Goal: Task Accomplishment & Management: Use online tool/utility

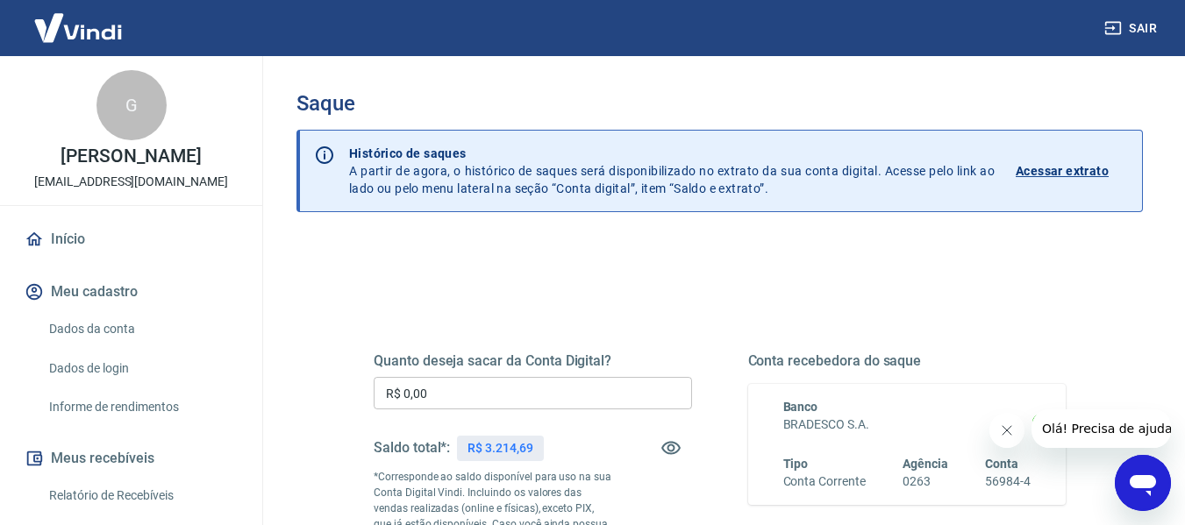
drag, startPoint x: 448, startPoint y: 134, endPoint x: 397, endPoint y: 302, distance: 175.1
click at [397, 304] on div "Quanto deseja sacar da Conta Digital? R$ 0,00 ​ Saldo total*: R$ 3.214,69 *Corr…" at bounding box center [720, 487] width 734 height 424
click at [484, 380] on input "R$ 0,00" at bounding box center [533, 393] width 318 height 32
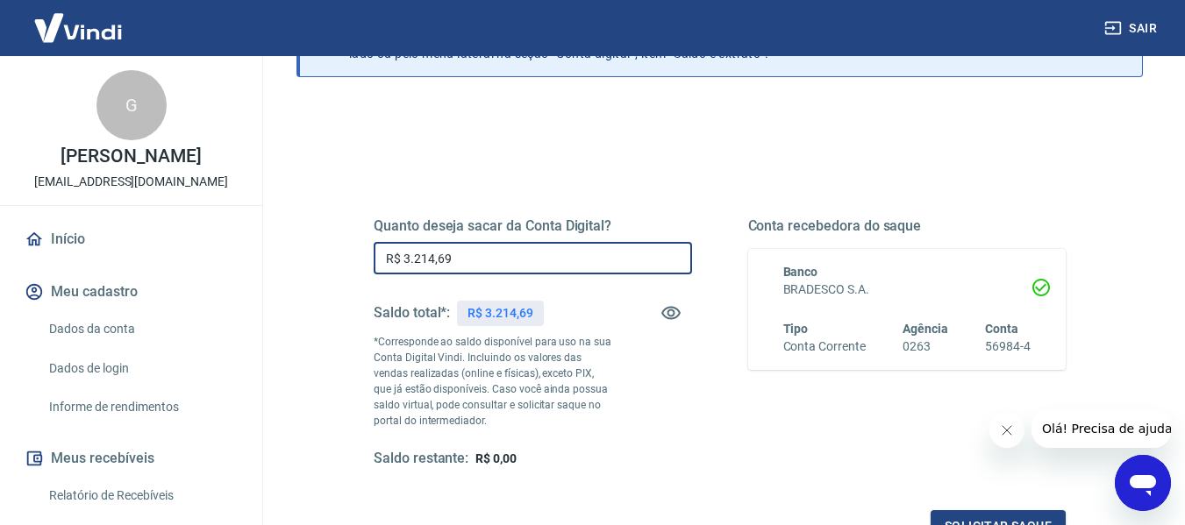
scroll to position [263, 0]
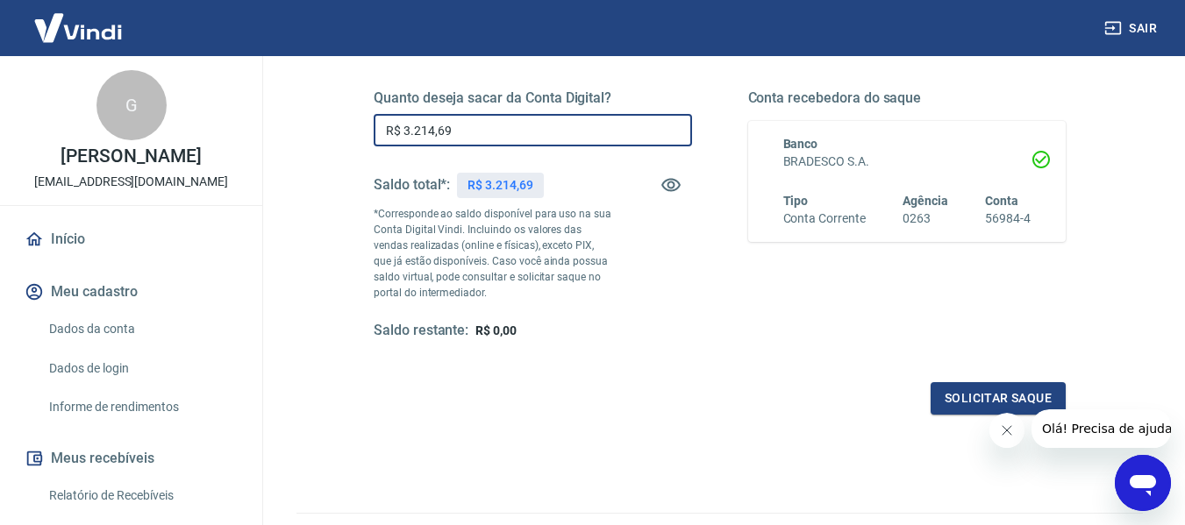
type input "R$ 3.214,69"
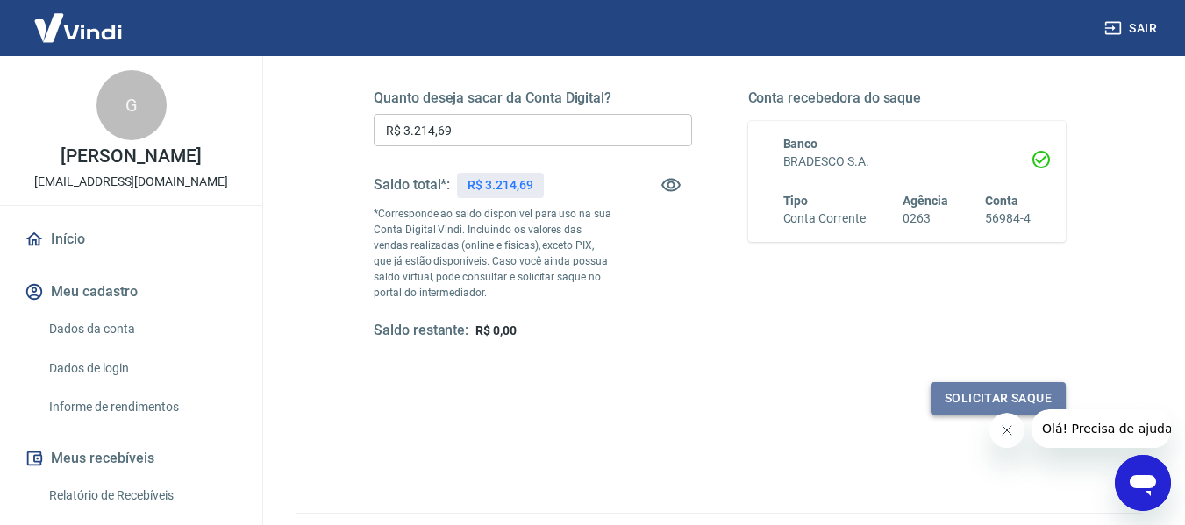
click at [942, 390] on button "Solicitar saque" at bounding box center [998, 398] width 135 height 32
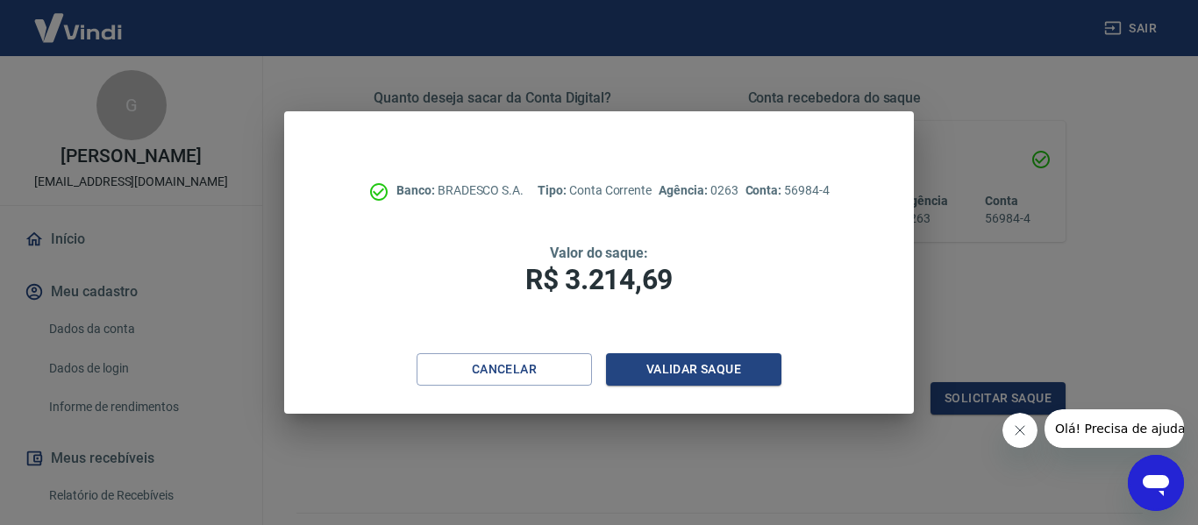
drag, startPoint x: 873, startPoint y: 464, endPoint x: 512, endPoint y: 476, distance: 360.8
click at [512, 481] on div "Banco: BRADESCO S.A. Tipo: Conta Corrente Agência: 0263 Conta: 56984-4 Valor do…" at bounding box center [599, 262] width 1198 height 525
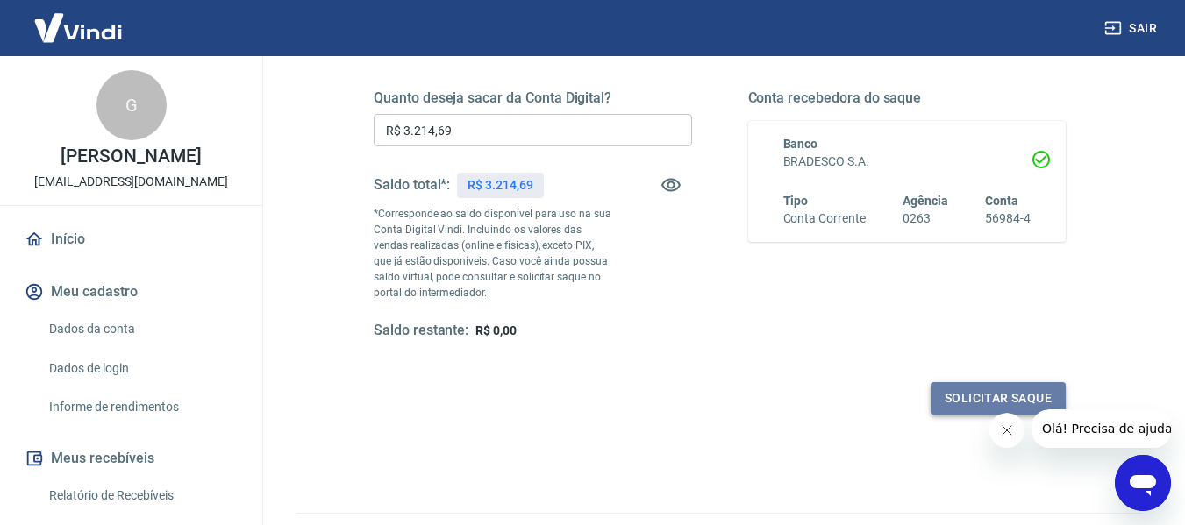
click at [945, 396] on button "Solicitar saque" at bounding box center [998, 398] width 135 height 32
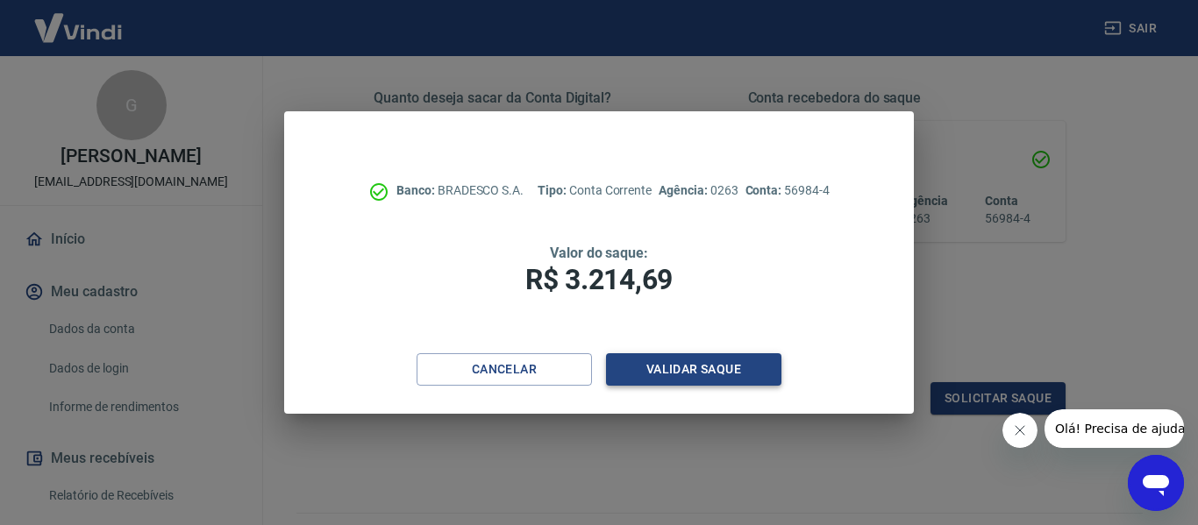
click at [767, 382] on button "Validar saque" at bounding box center [693, 370] width 175 height 32
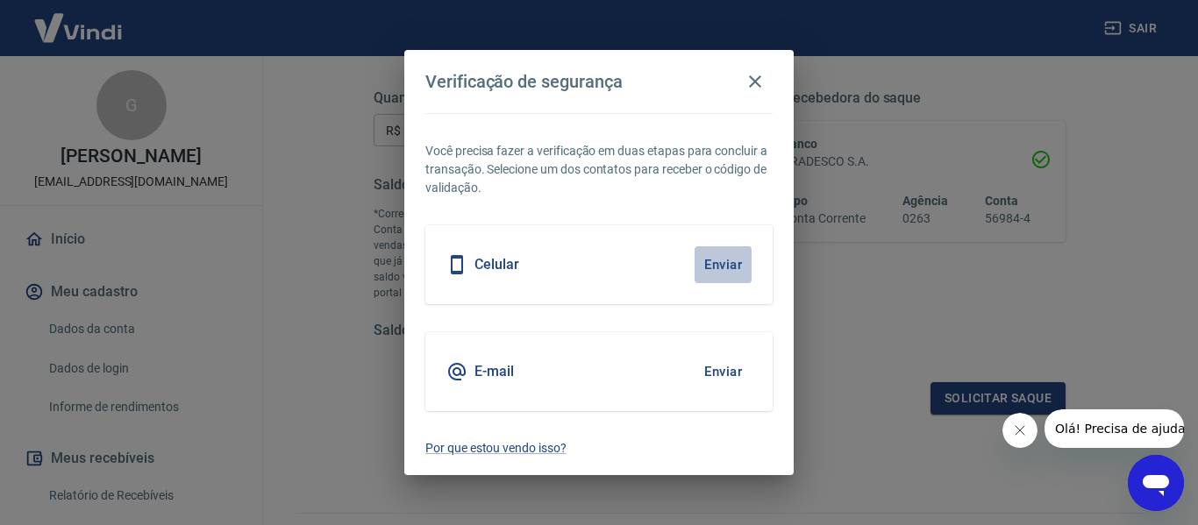
click at [720, 268] on button "Enviar" at bounding box center [723, 265] width 57 height 37
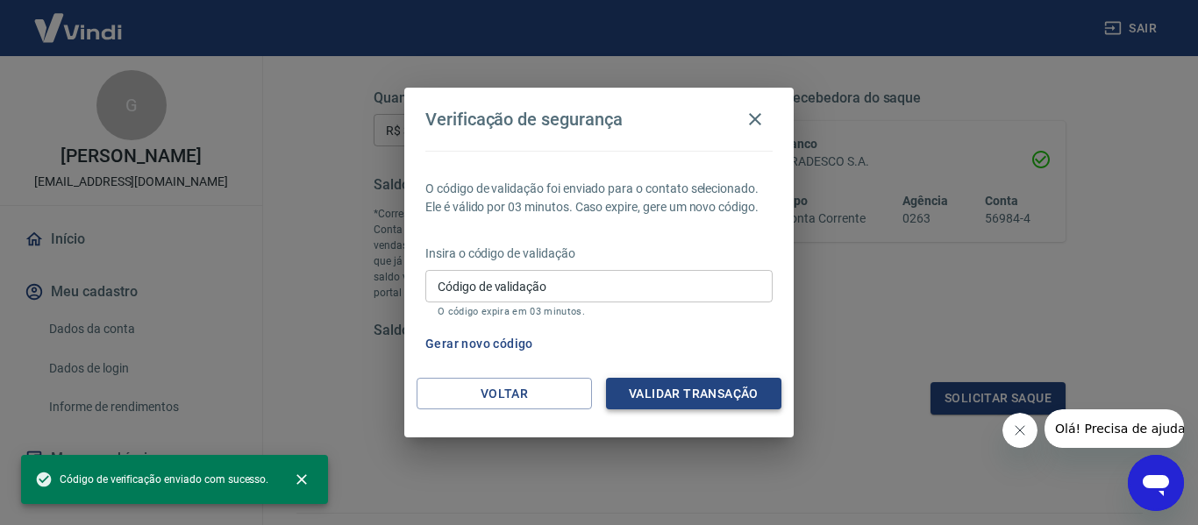
click at [697, 384] on button "Validar transação" at bounding box center [693, 394] width 175 height 32
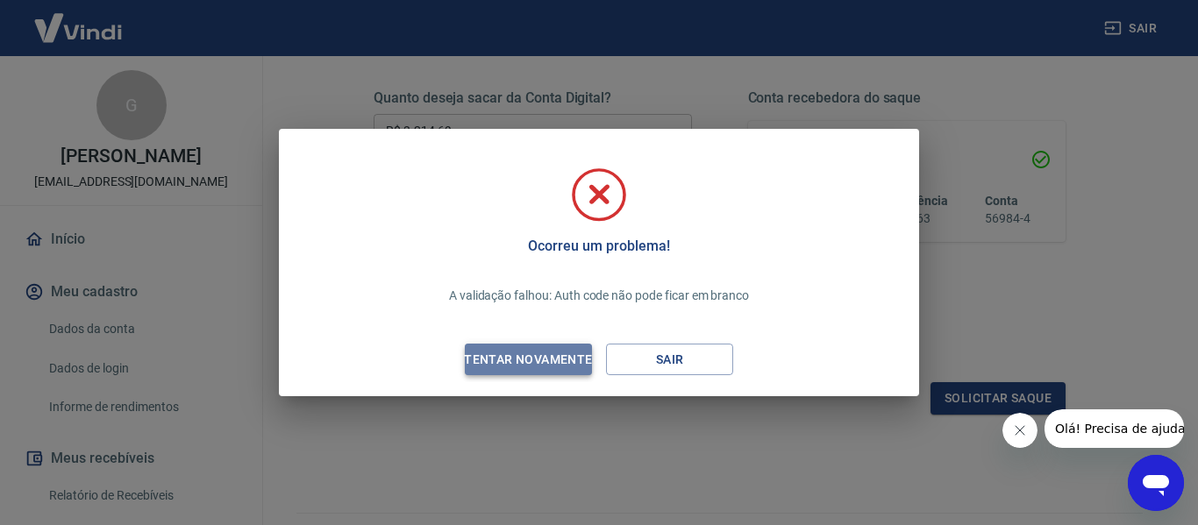
click at [568, 367] on div "Tentar novamente" at bounding box center [528, 360] width 170 height 22
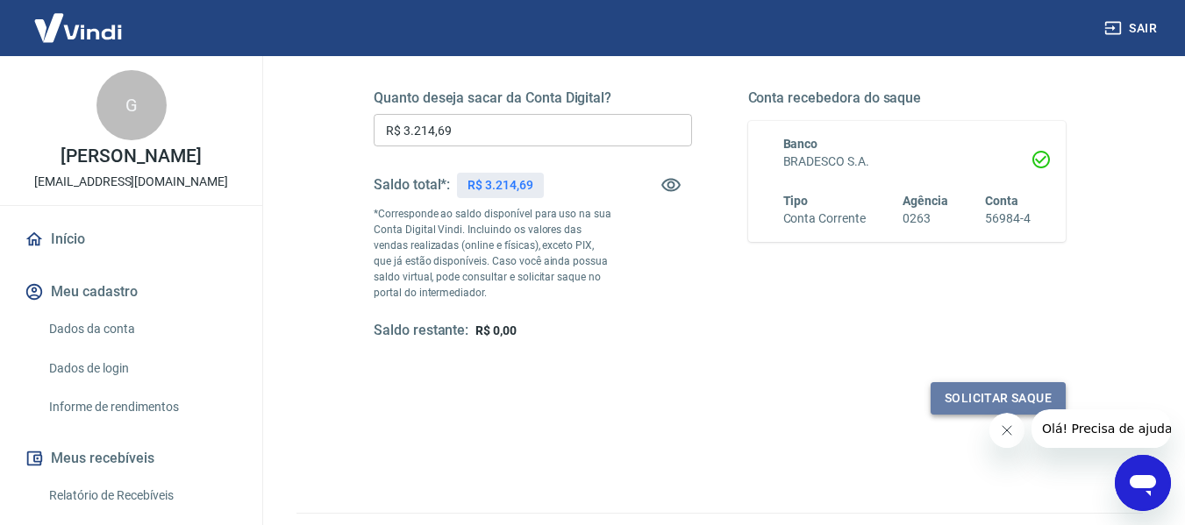
click at [948, 384] on button "Solicitar saque" at bounding box center [998, 398] width 135 height 32
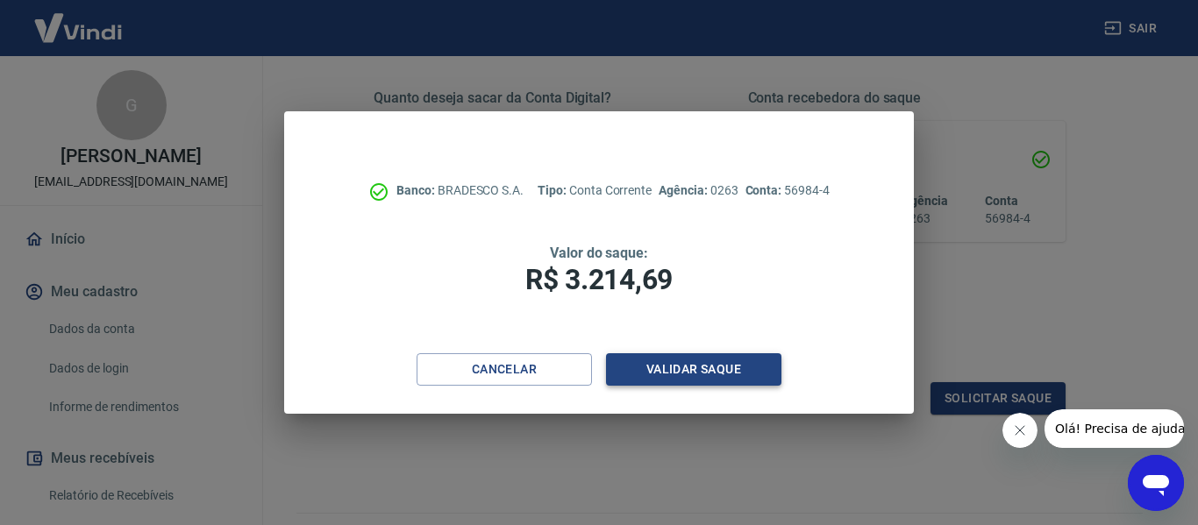
click at [727, 361] on button "Validar saque" at bounding box center [693, 370] width 175 height 32
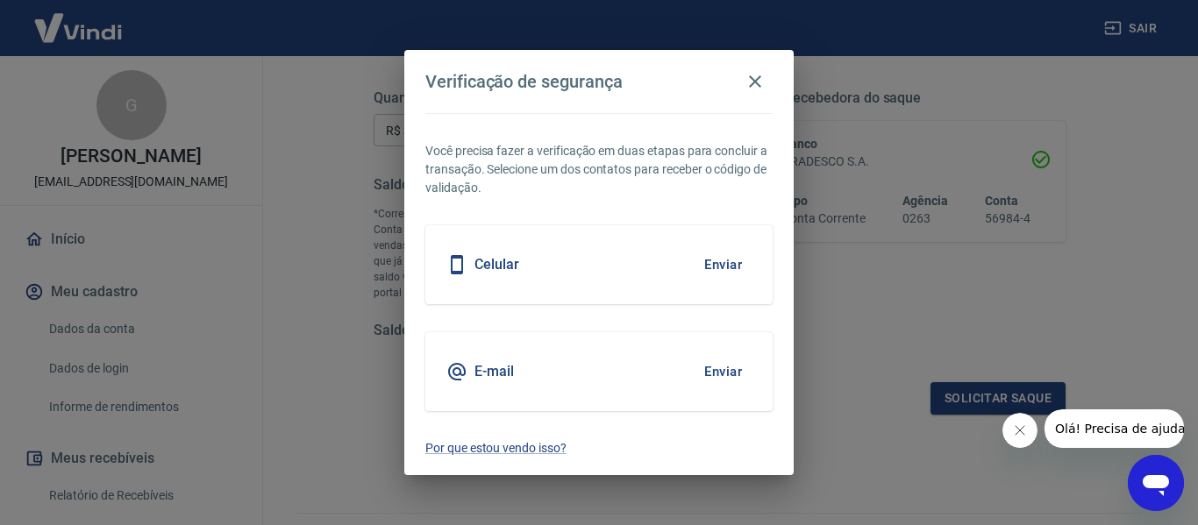
click at [639, 265] on div "Celular Enviar" at bounding box center [598, 264] width 347 height 79
click at [741, 269] on button "Enviar" at bounding box center [723, 265] width 57 height 37
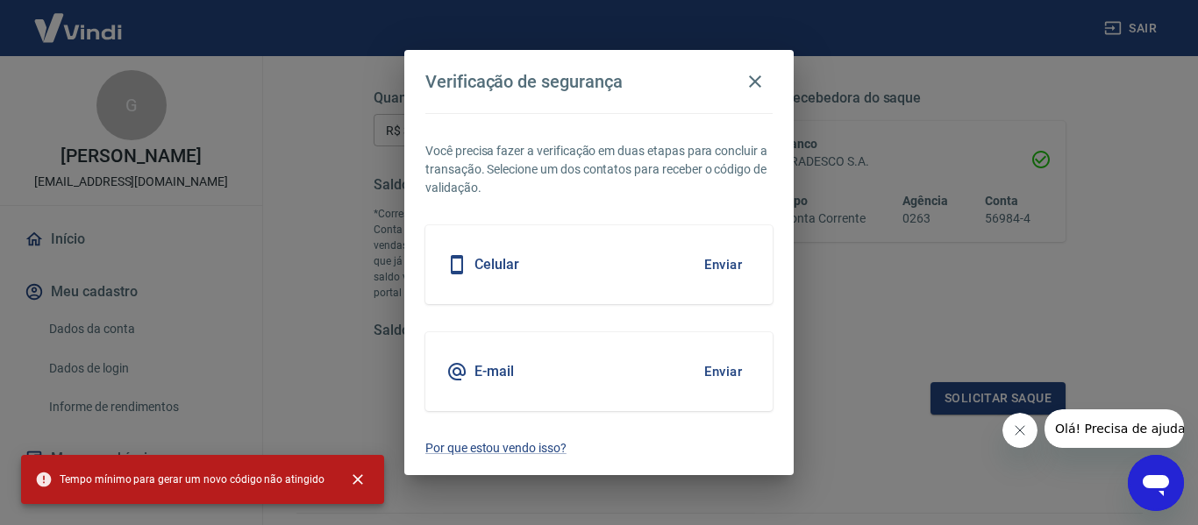
click at [717, 261] on button "Enviar" at bounding box center [723, 265] width 57 height 37
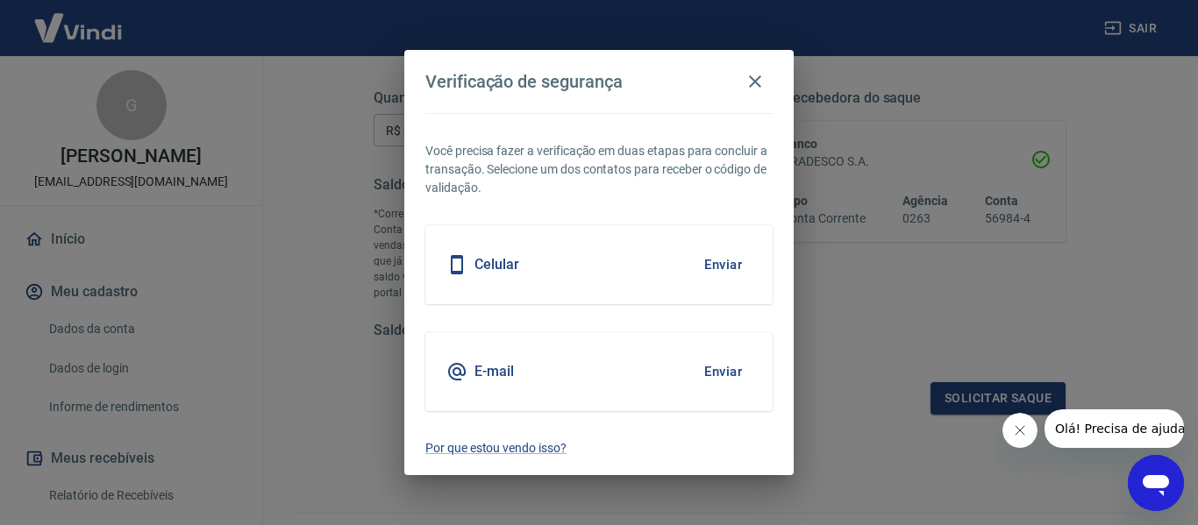
click at [502, 268] on h5 "Celular" at bounding box center [497, 265] width 45 height 18
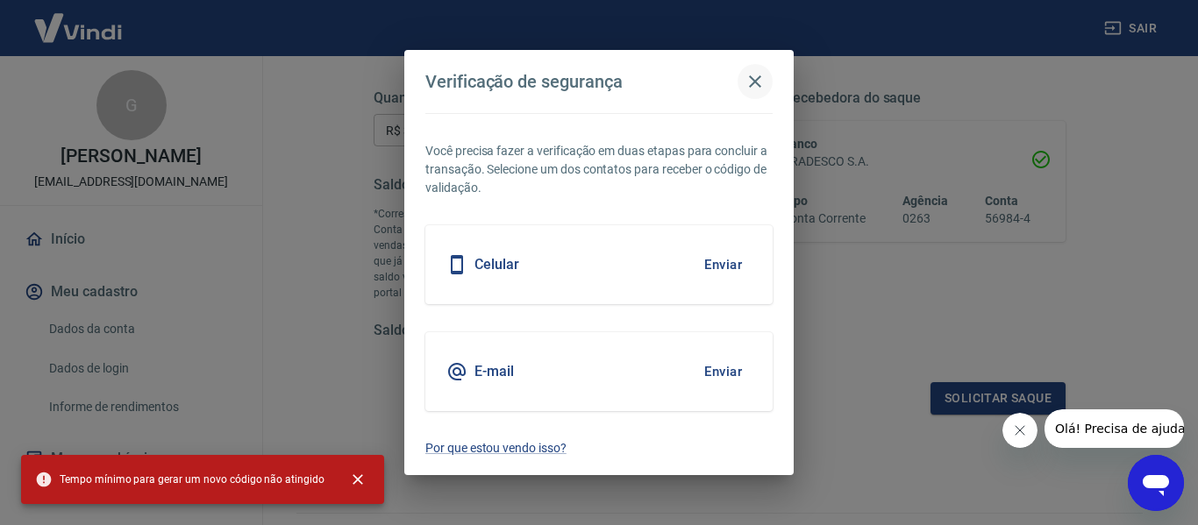
click at [759, 81] on icon "button" at bounding box center [755, 81] width 21 height 21
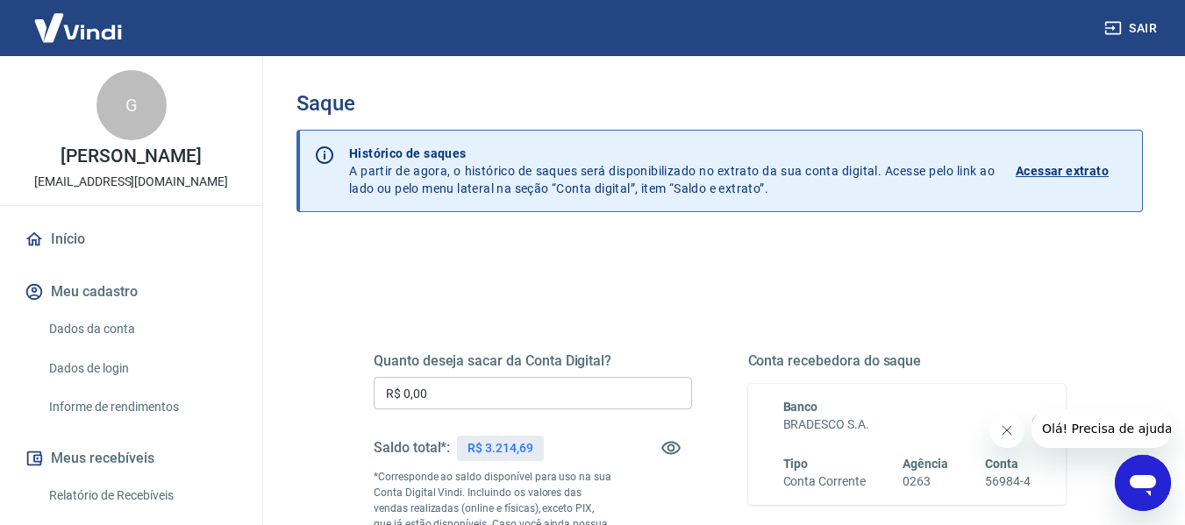
click at [569, 383] on input "R$ 0,00" at bounding box center [533, 393] width 318 height 32
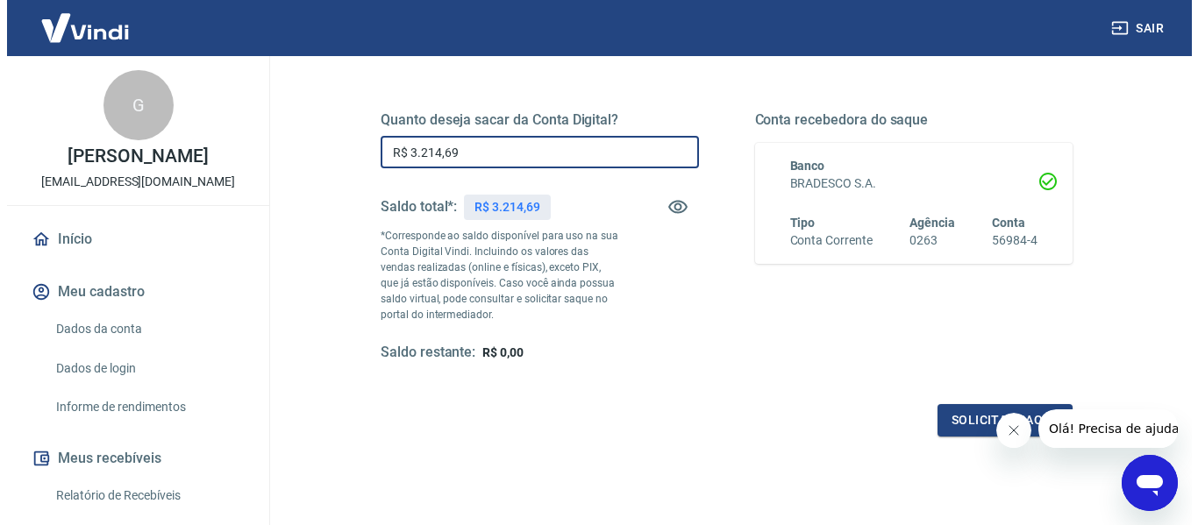
scroll to position [263, 0]
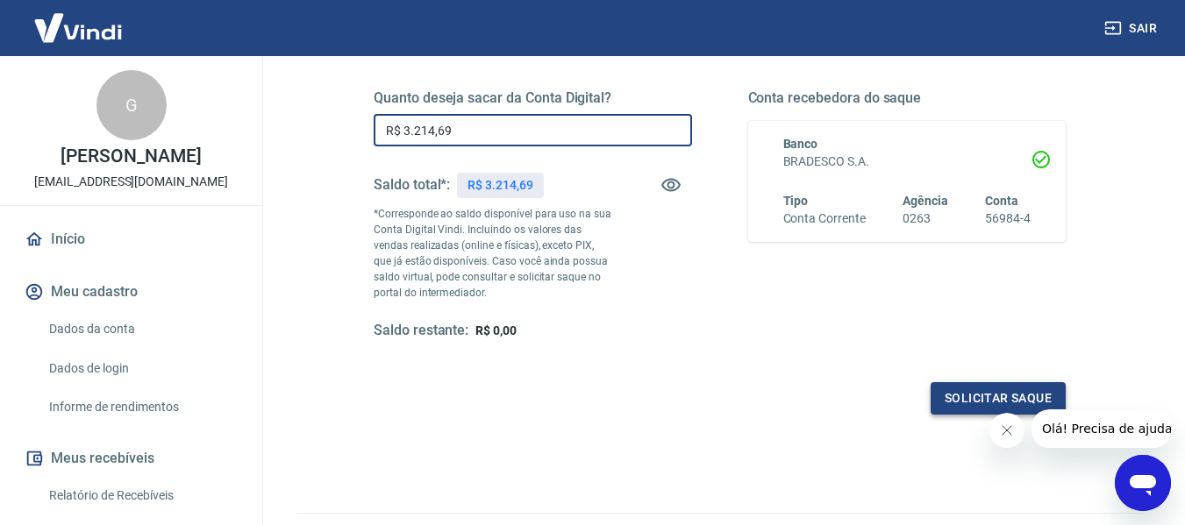
type input "R$ 3.214,69"
click at [944, 394] on button "Solicitar saque" at bounding box center [998, 398] width 135 height 32
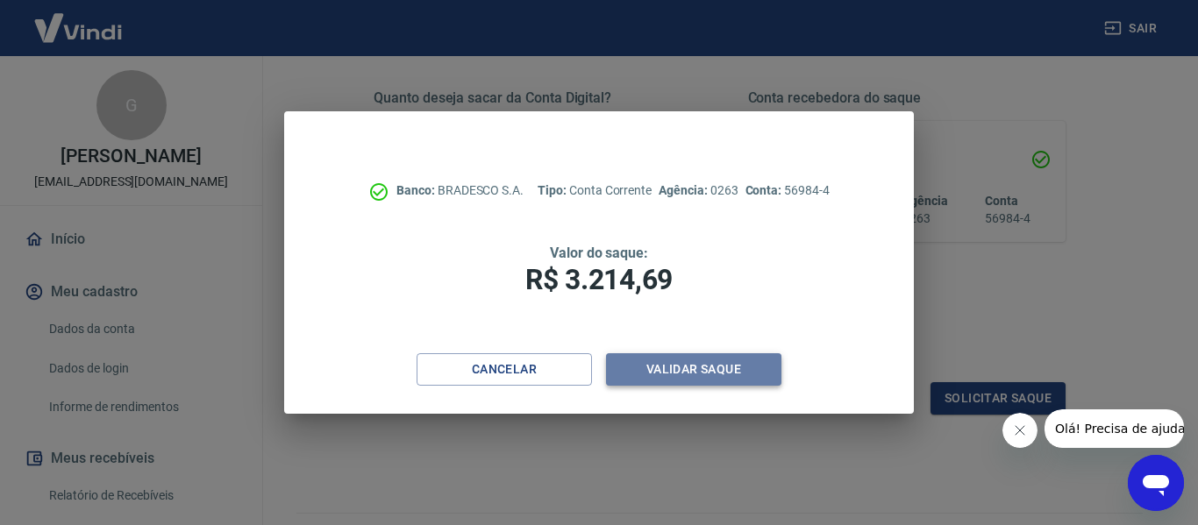
click at [763, 374] on button "Validar saque" at bounding box center [693, 370] width 175 height 32
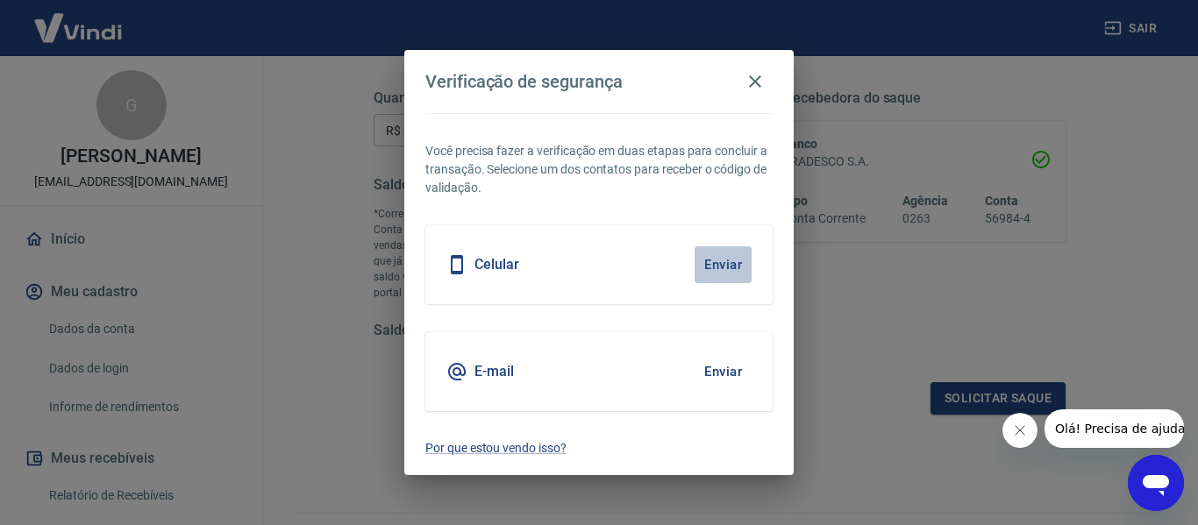
click at [713, 260] on button "Enviar" at bounding box center [723, 265] width 57 height 37
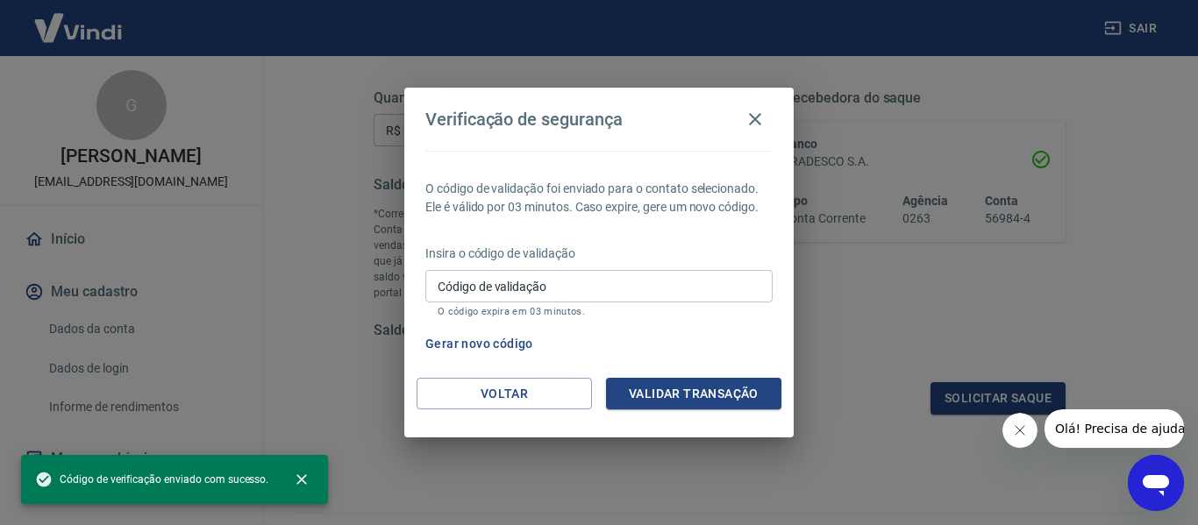
click at [678, 290] on input "Código de validação" at bounding box center [598, 286] width 347 height 32
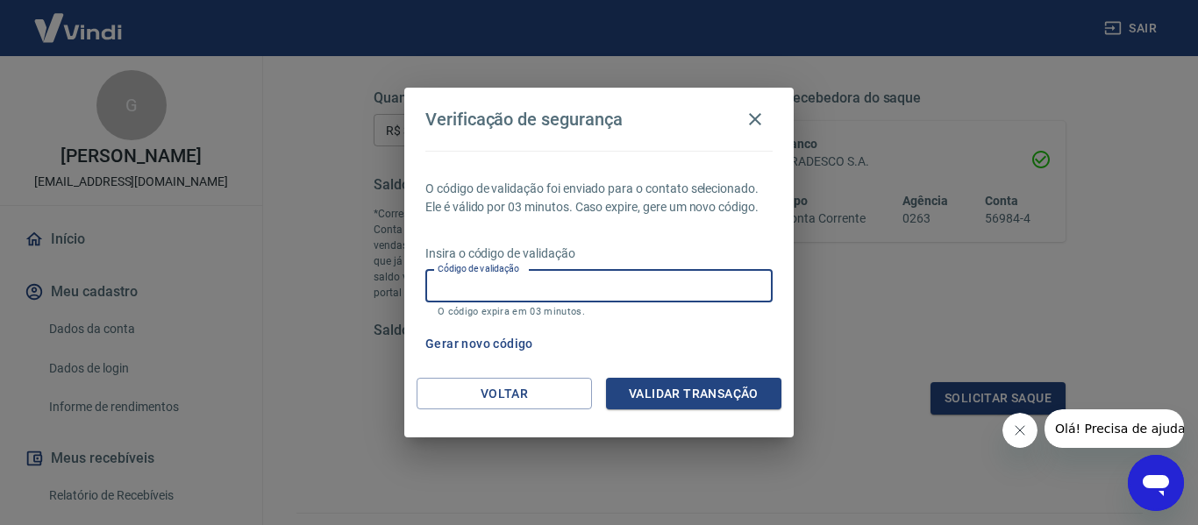
click at [665, 376] on div "O código de validação foi enviado para o contato selecionado. Ele é válido por …" at bounding box center [599, 264] width 390 height 227
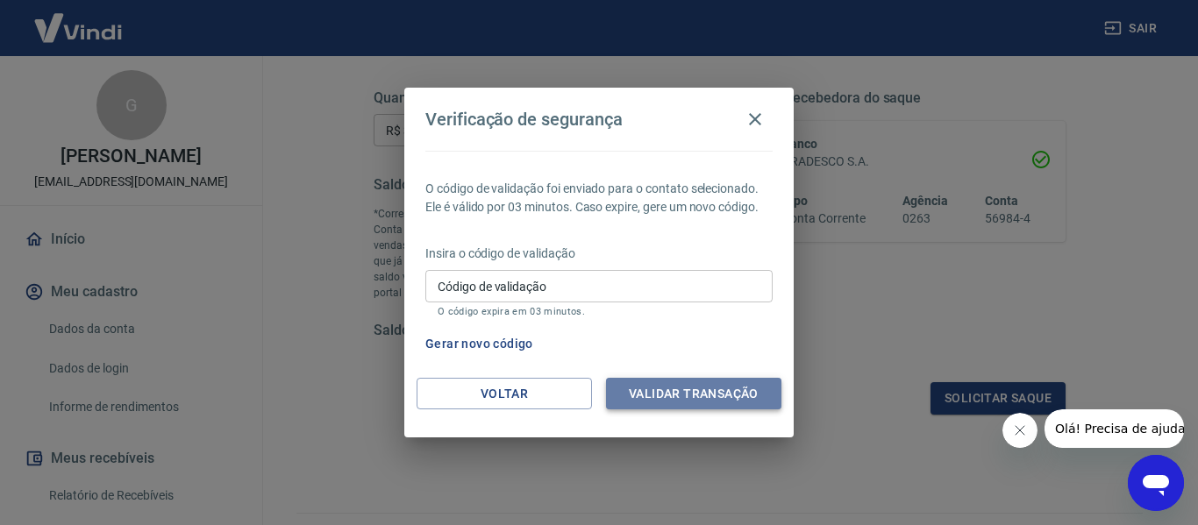
click at [665, 379] on button "Validar transação" at bounding box center [693, 394] width 175 height 32
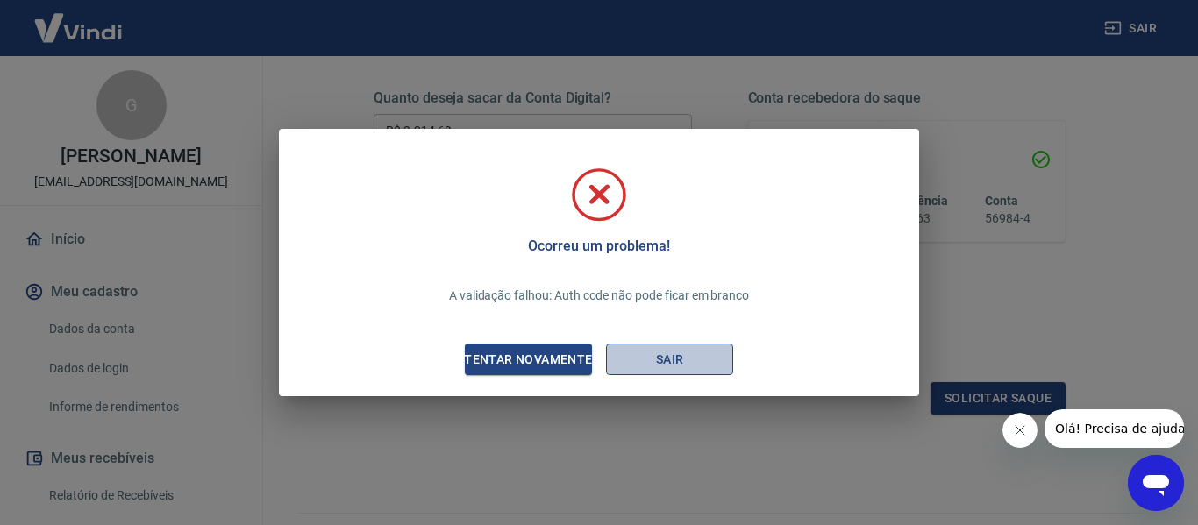
click at [625, 360] on button "Sair" at bounding box center [669, 360] width 127 height 32
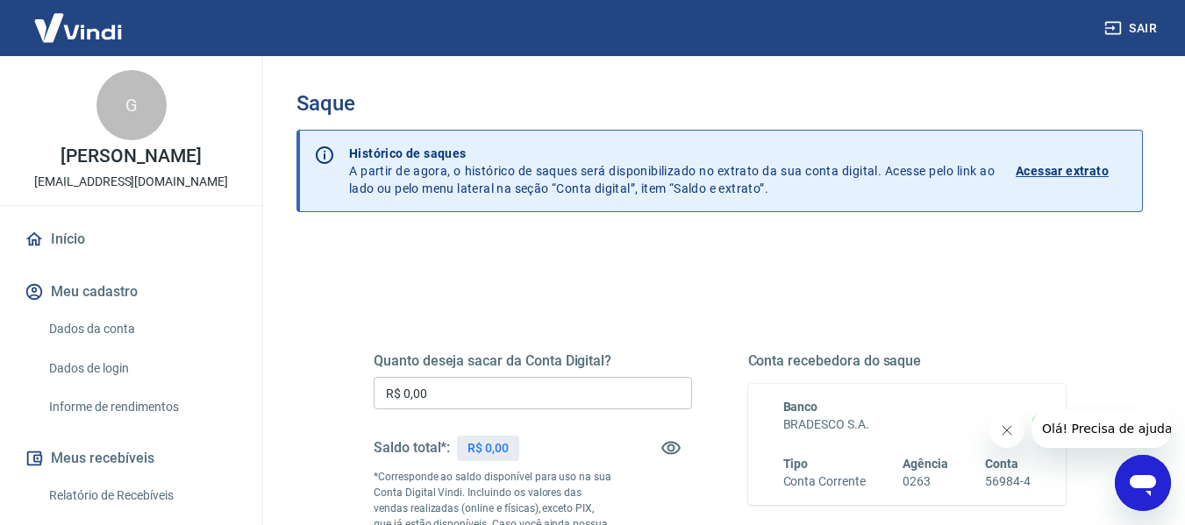
click at [496, 381] on input "R$ 0,00" at bounding box center [533, 393] width 318 height 32
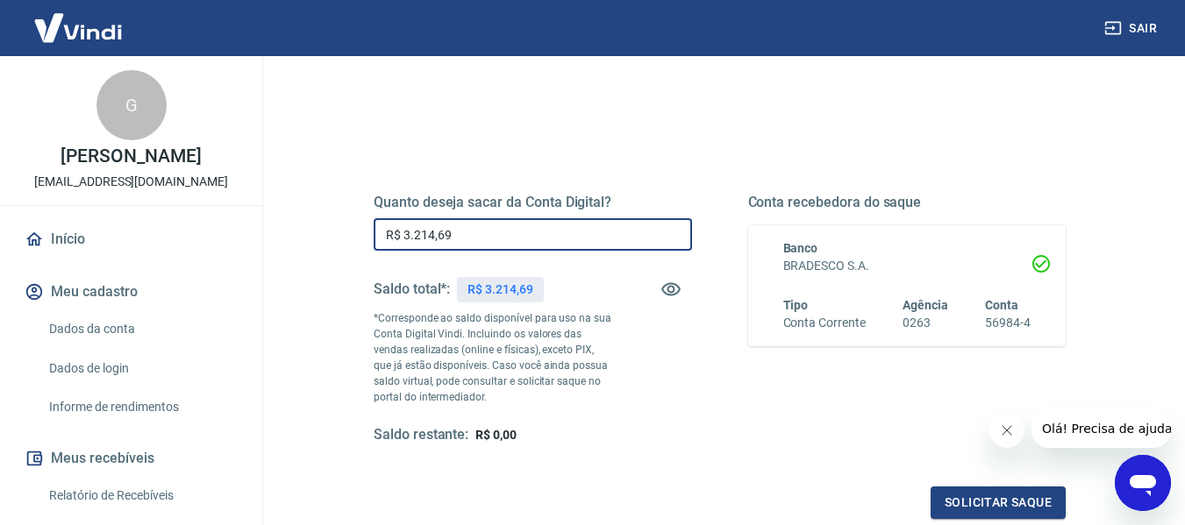
scroll to position [175, 0]
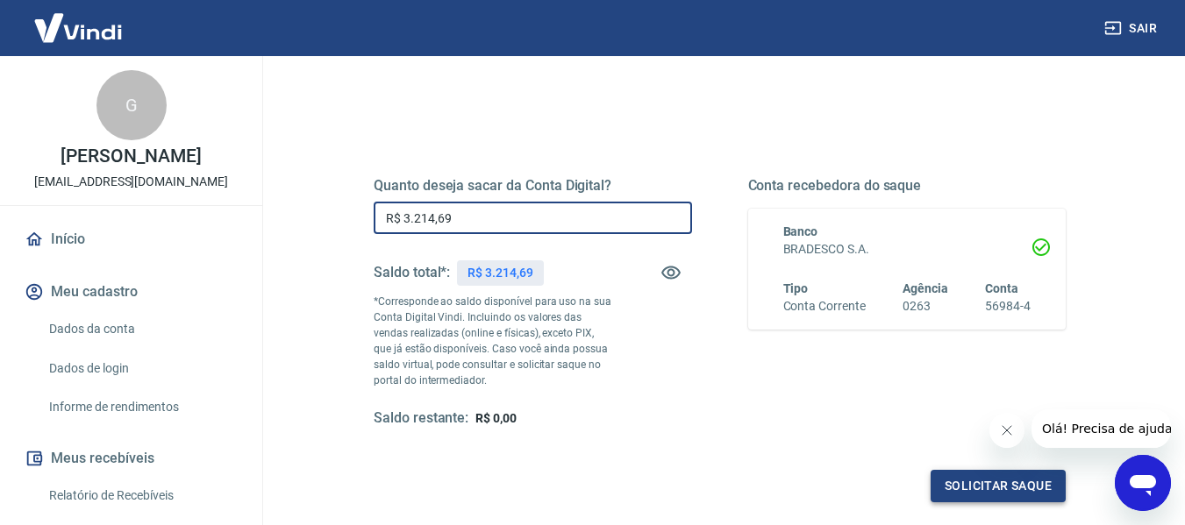
type input "R$ 3.214,69"
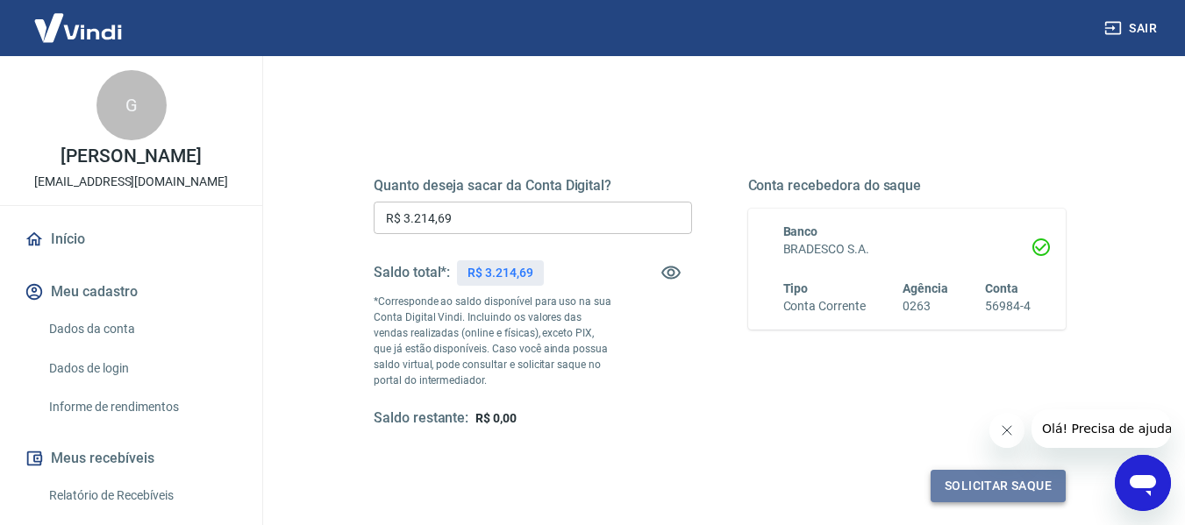
click at [974, 492] on button "Solicitar saque" at bounding box center [998, 486] width 135 height 32
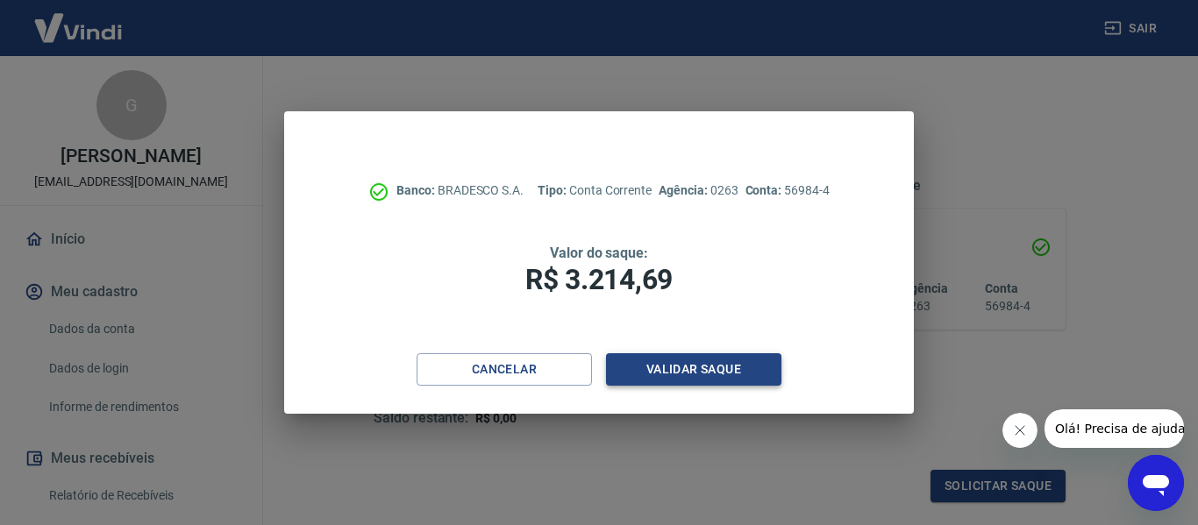
click at [685, 376] on button "Validar saque" at bounding box center [693, 370] width 175 height 32
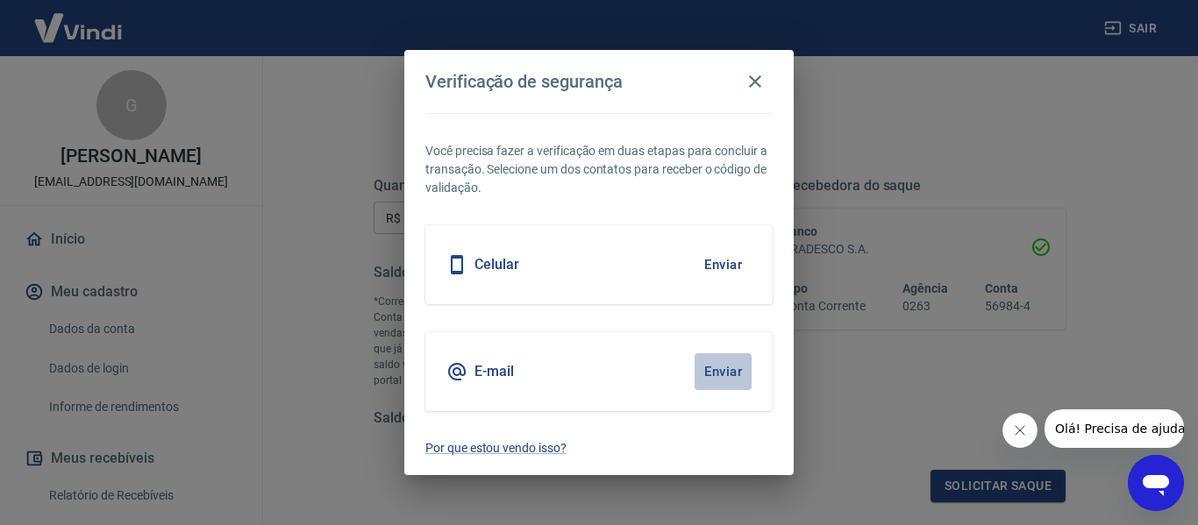
click at [735, 372] on button "Enviar" at bounding box center [723, 372] width 57 height 37
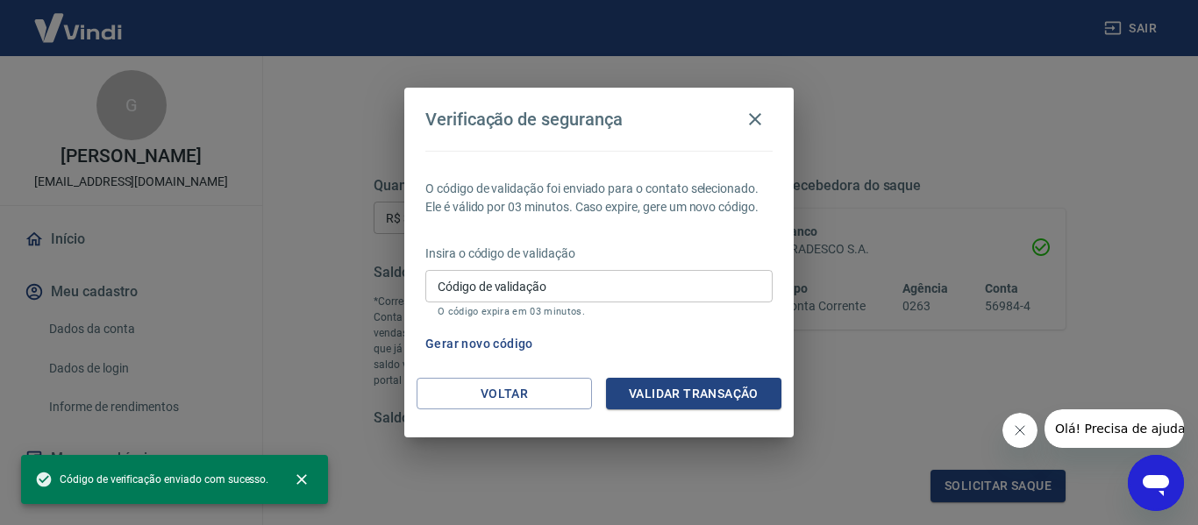
click at [727, 371] on div "O código de validação foi enviado para o contato selecionado. Ele é válido por …" at bounding box center [599, 264] width 390 height 227
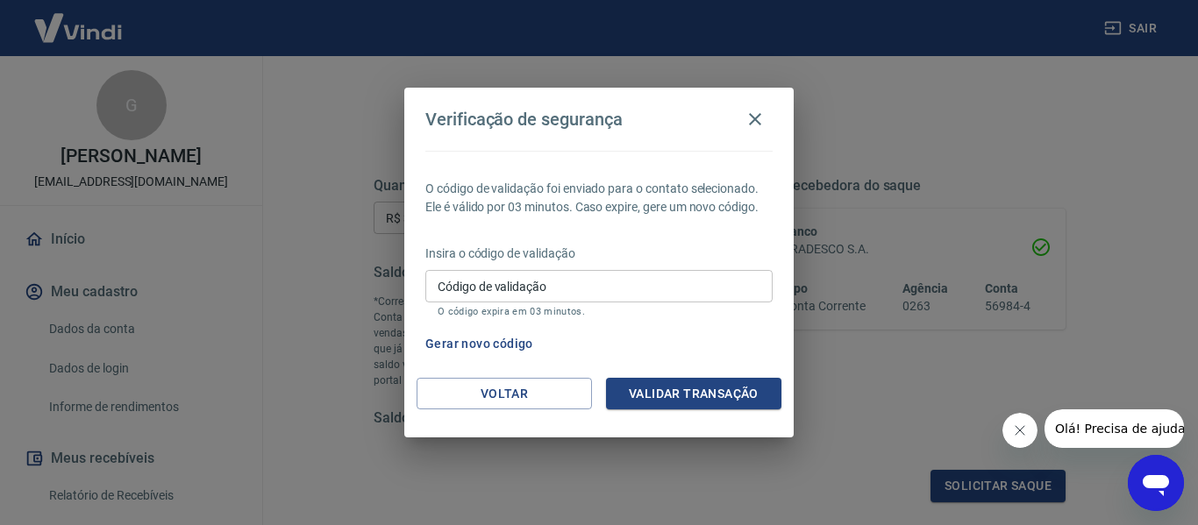
click at [725, 332] on div "Gerar novo código" at bounding box center [595, 344] width 354 height 32
click at [702, 287] on input "Código de validação" at bounding box center [598, 286] width 347 height 32
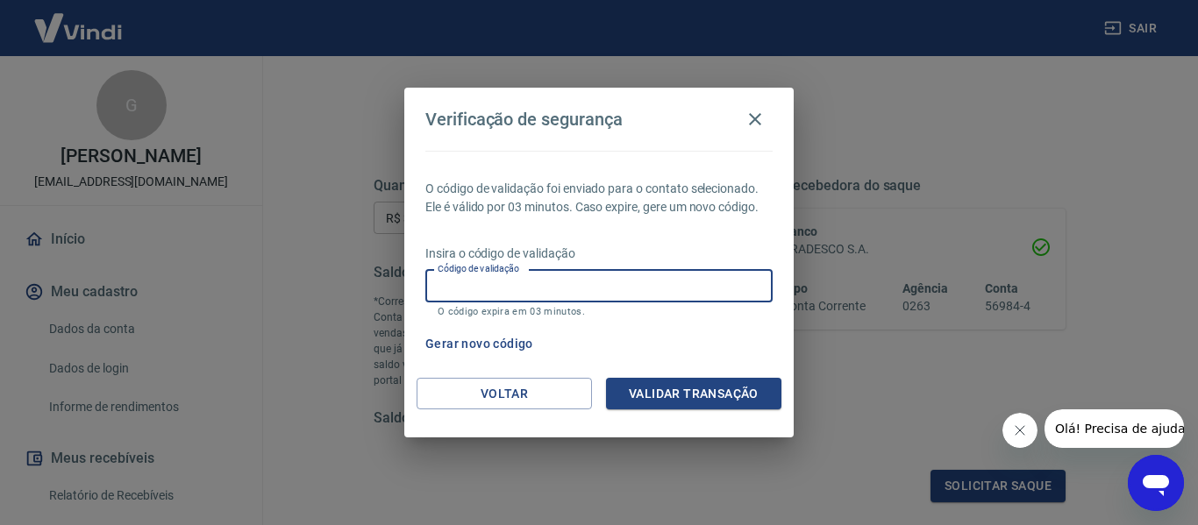
click at [486, 289] on input "Código de validação" at bounding box center [598, 286] width 347 height 32
type input "769940"
click at [640, 382] on button "Validar transação" at bounding box center [693, 394] width 175 height 32
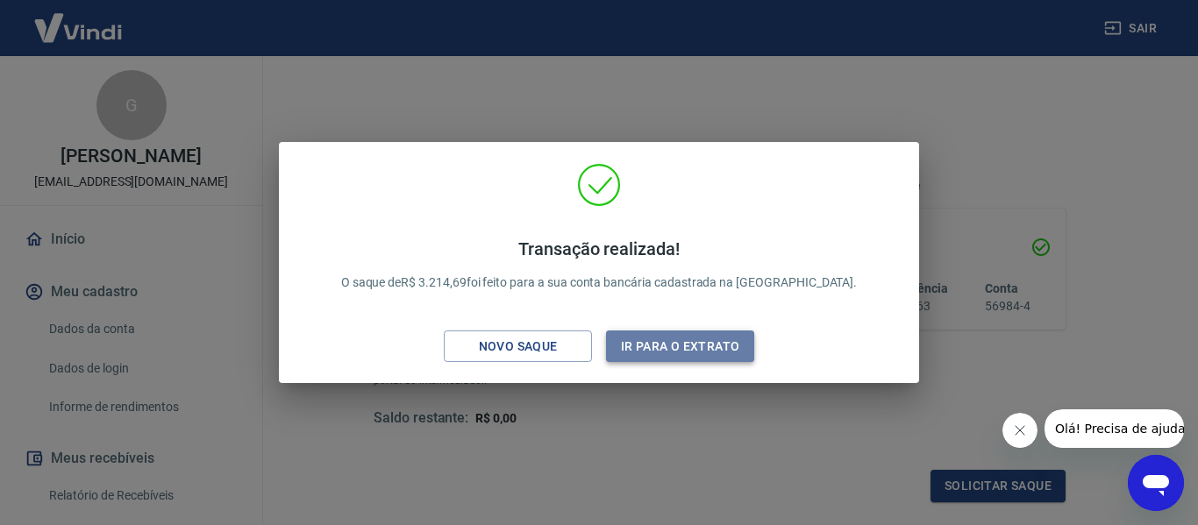
click at [656, 335] on button "Ir para o extrato" at bounding box center [680, 347] width 148 height 32
